Goal: Transaction & Acquisition: Purchase product/service

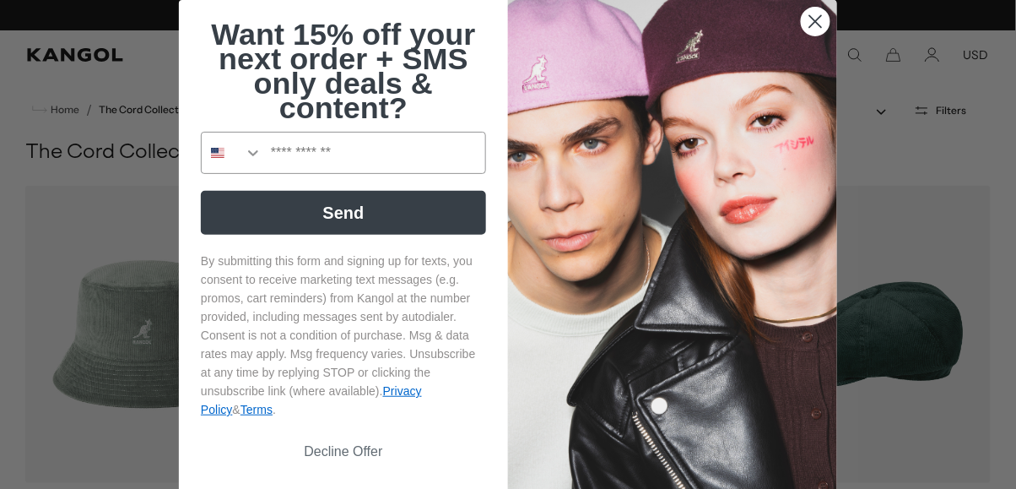
click at [823, 29] on circle "Close dialog" at bounding box center [816, 22] width 28 height 28
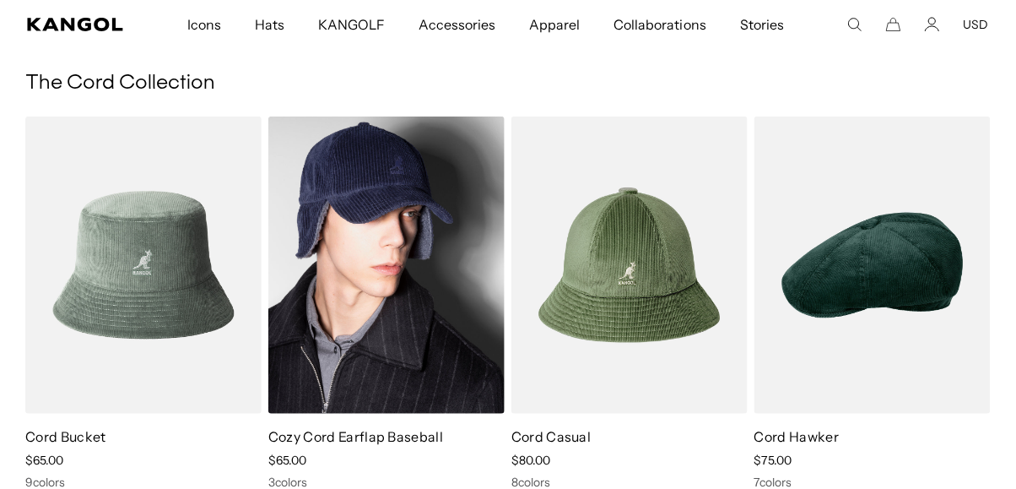
click at [347, 387] on img at bounding box center [386, 264] width 236 height 297
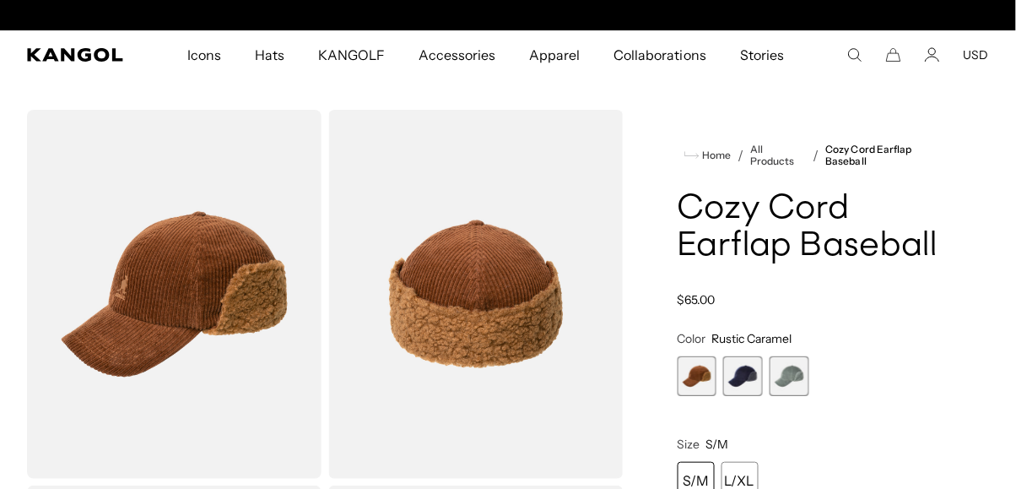
scroll to position [0, 347]
click at [798, 385] on span "3 of 3" at bounding box center [790, 376] width 40 height 40
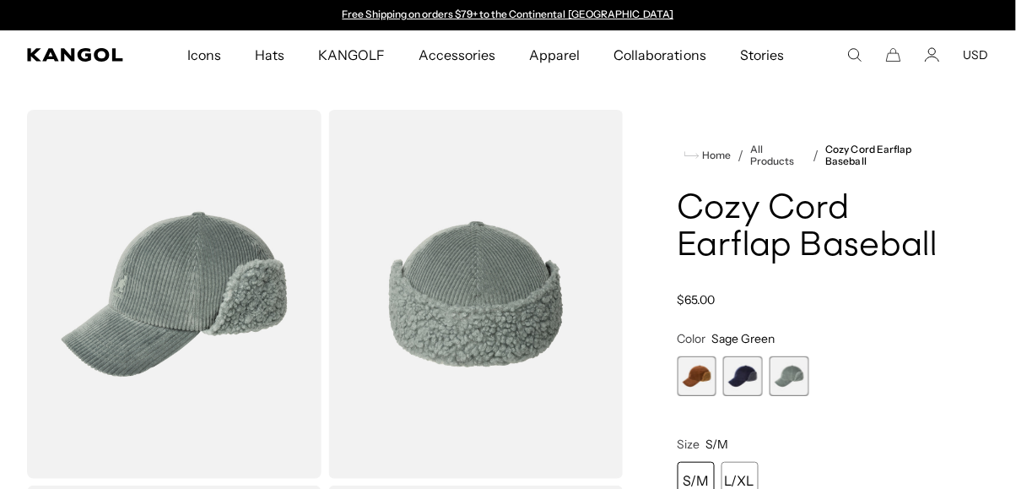
click at [750, 394] on span "2 of 3" at bounding box center [743, 376] width 40 height 40
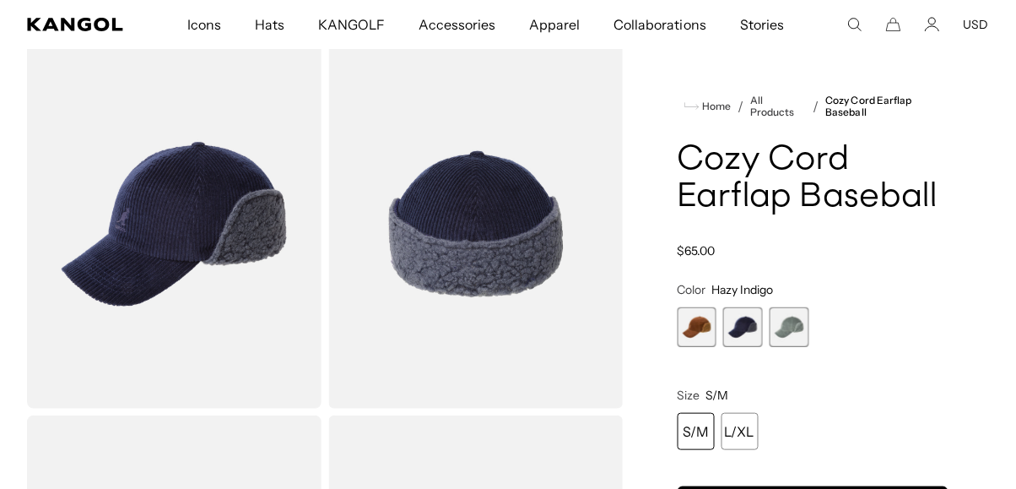
scroll to position [42, 0]
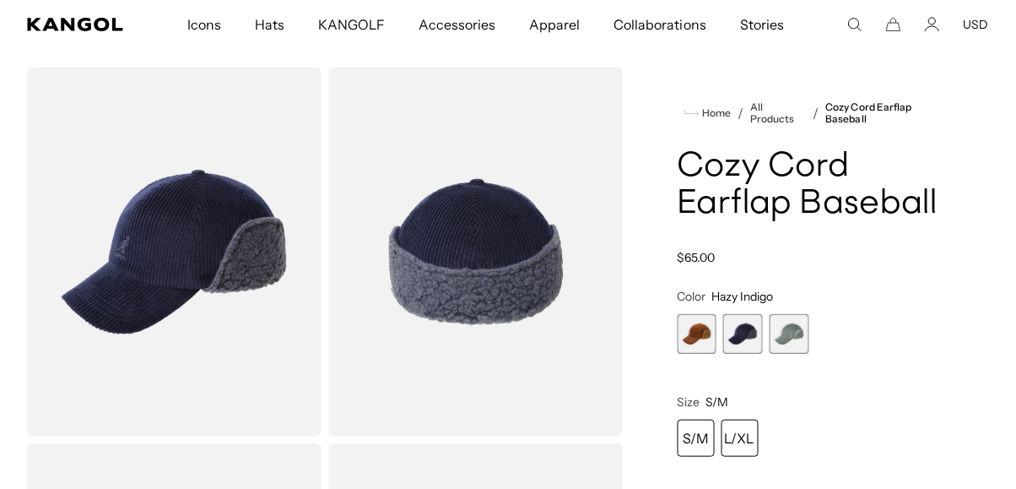
click at [757, 441] on div "L/XL" at bounding box center [740, 437] width 37 height 37
click at [753, 436] on div "L/XL" at bounding box center [740, 437] width 37 height 37
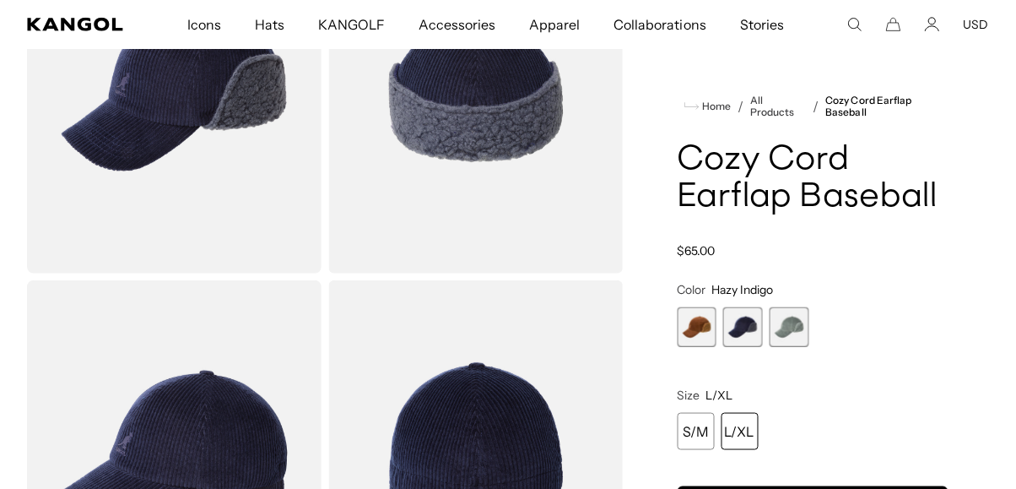
scroll to position [206, 0]
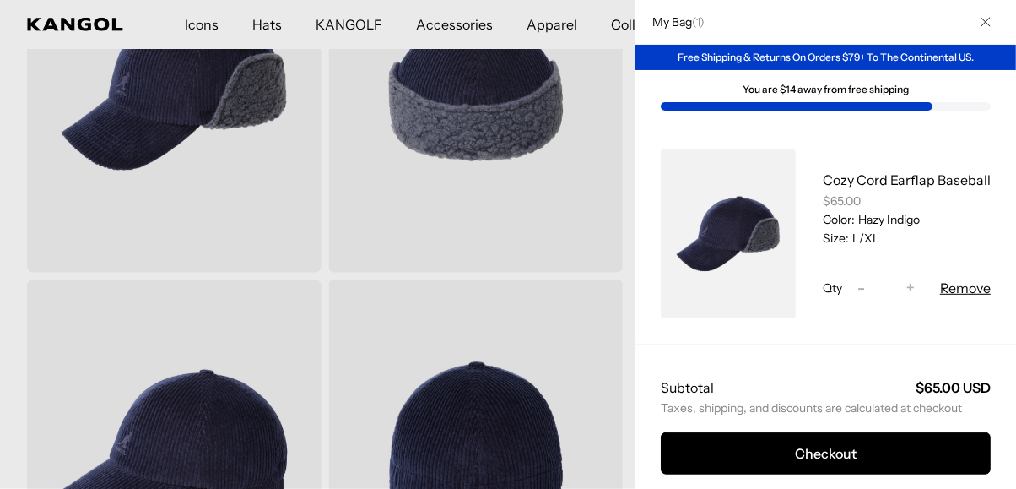
scroll to position [0, 0]
click at [992, 19] on button "Close" at bounding box center [986, 22] width 44 height 44
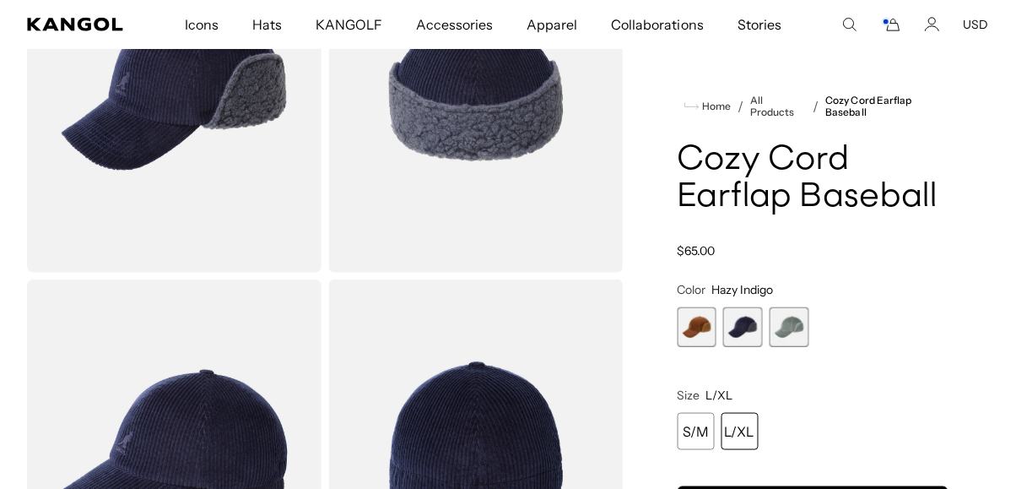
scroll to position [243, 0]
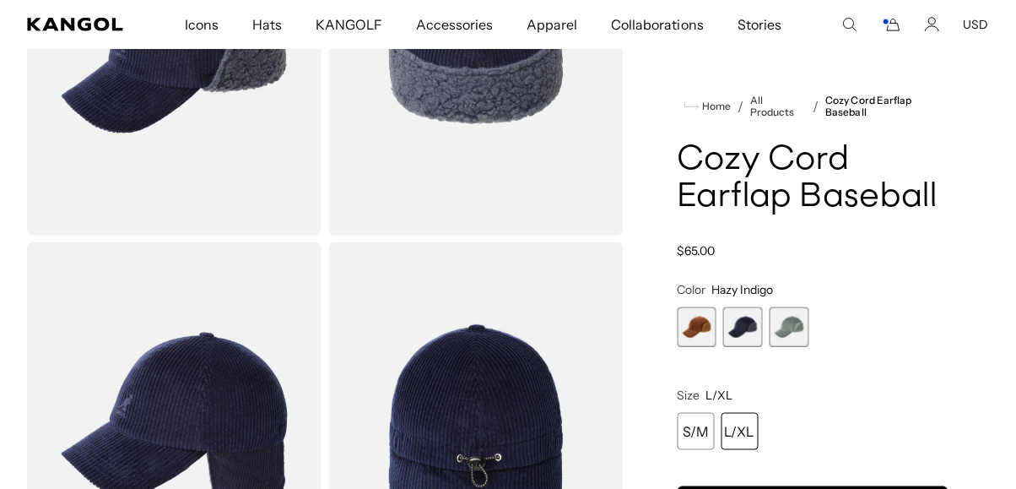
click at [801, 338] on span "3 of 3" at bounding box center [790, 327] width 40 height 40
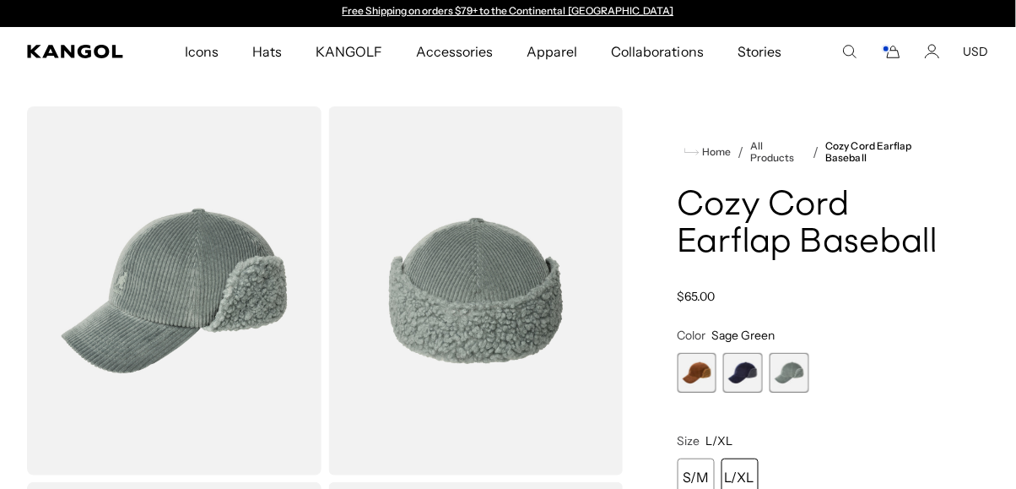
scroll to position [3, 0]
click at [751, 479] on div "L/XL" at bounding box center [740, 476] width 37 height 37
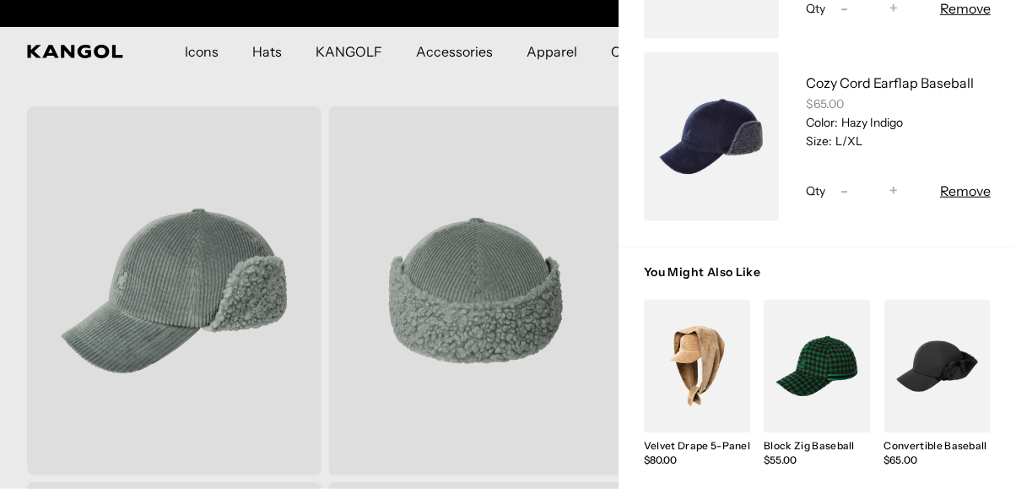
scroll to position [0, 0]
